Goal: Navigation & Orientation: Find specific page/section

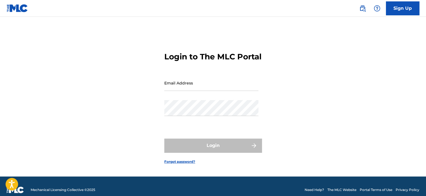
click at [184, 91] on input "Email Address" at bounding box center [211, 83] width 94 height 16
type input "[EMAIL_ADDRESS][DOMAIN_NAME]"
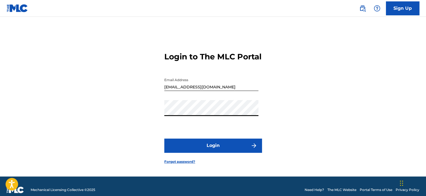
click at [164, 138] on button "Login" at bounding box center [212, 145] width 97 height 14
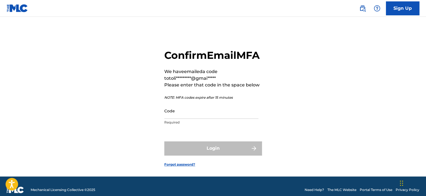
click at [200, 119] on input "Code" at bounding box center [211, 111] width 94 height 16
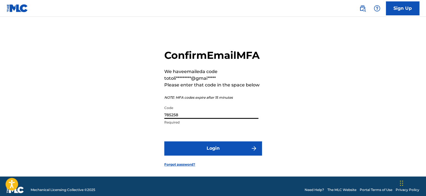
type input "785258"
click at [212, 155] on button "Login" at bounding box center [212, 148] width 97 height 14
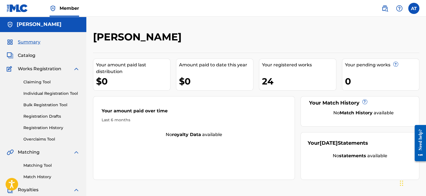
click at [32, 58] on span "Catalog" at bounding box center [27, 55] width 18 height 7
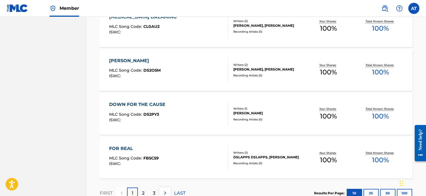
scroll to position [445, 0]
